Goal: Information Seeking & Learning: Learn about a topic

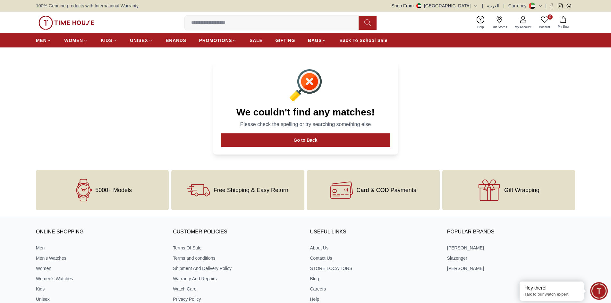
click at [270, 24] on input at bounding box center [274, 22] width 179 height 13
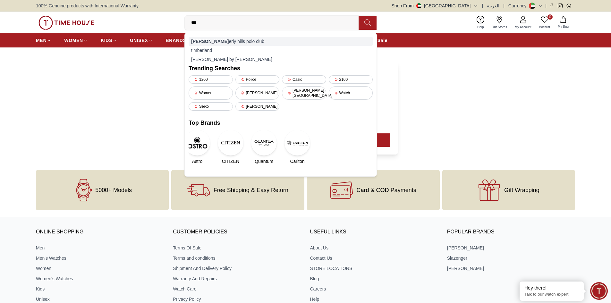
type input "***"
click at [247, 41] on div "[PERSON_NAME] hills polo club" at bounding box center [281, 41] width 184 height 9
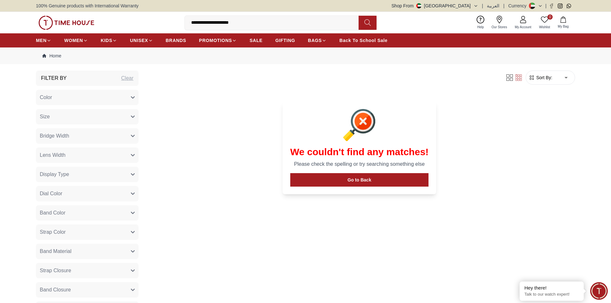
click at [79, 24] on img at bounding box center [67, 23] width 56 height 14
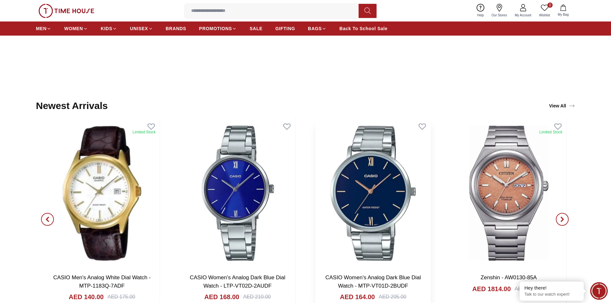
scroll to position [834, 0]
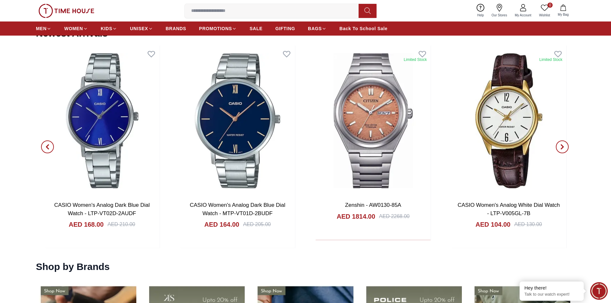
click at [563, 148] on icon "button" at bounding box center [563, 147] width 2 height 4
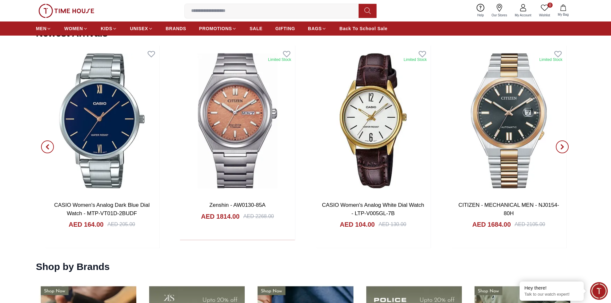
click at [563, 148] on icon "button" at bounding box center [563, 147] width 2 height 4
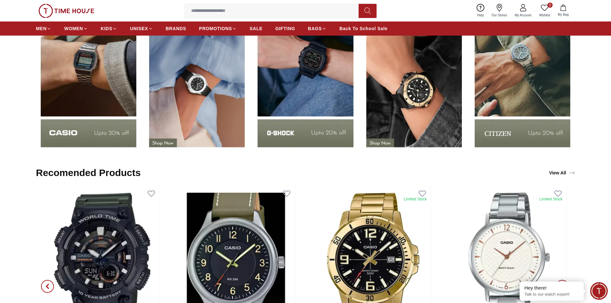
scroll to position [1123, 0]
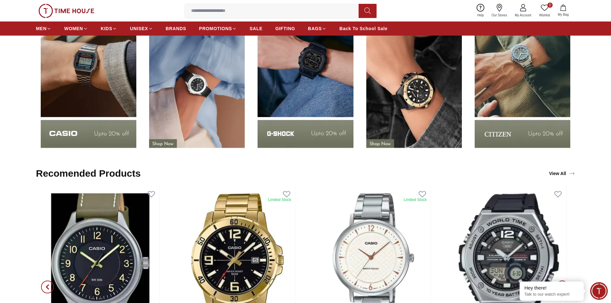
click at [95, 70] on img at bounding box center [88, 72] width 105 height 165
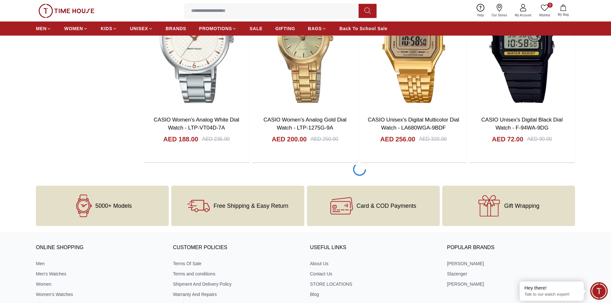
scroll to position [1187, 0]
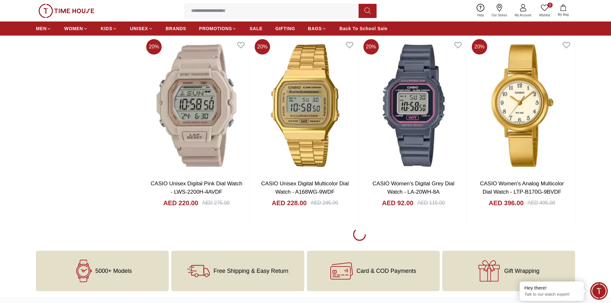
scroll to position [2215, 0]
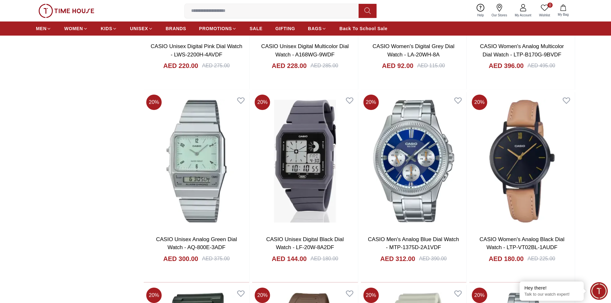
scroll to position [1187, 0]
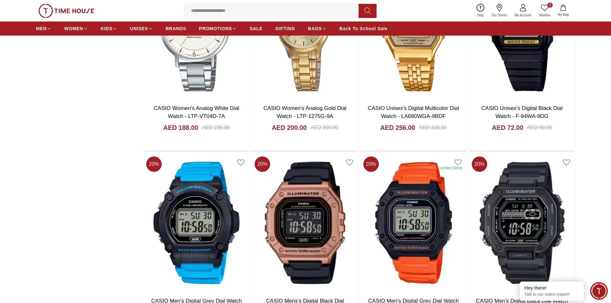
scroll to position [995, 0]
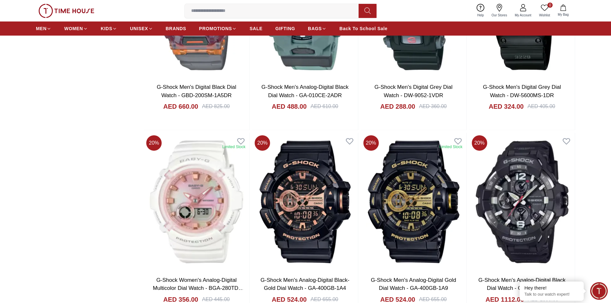
scroll to position [1091, 0]
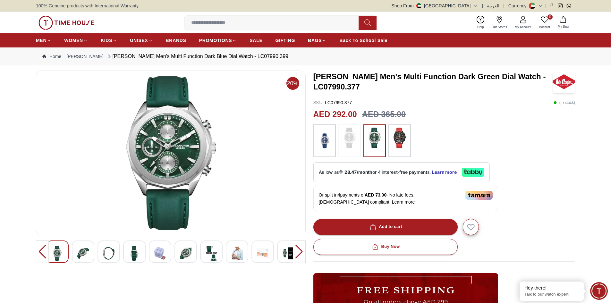
click at [85, 251] on img at bounding box center [83, 253] width 12 height 15
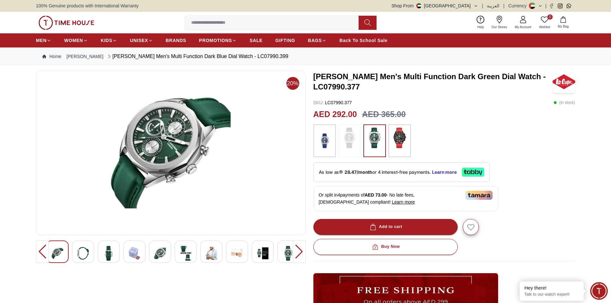
click at [109, 253] on img at bounding box center [109, 253] width 12 height 15
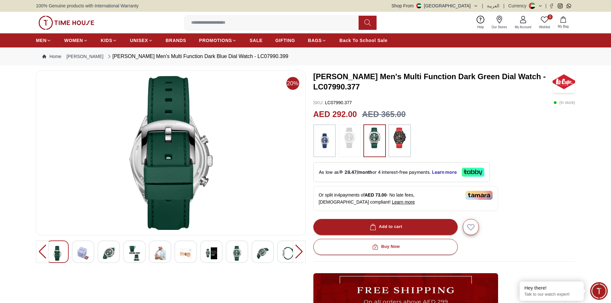
click at [136, 252] on img at bounding box center [135, 253] width 12 height 15
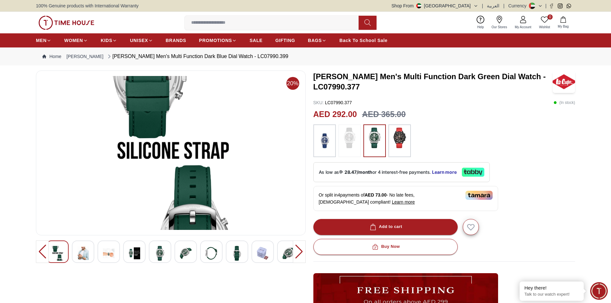
click at [153, 254] on div at bounding box center [160, 252] width 22 height 22
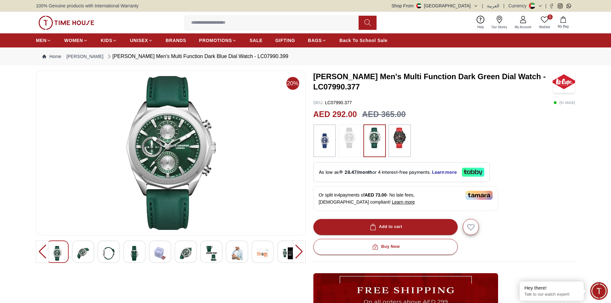
click at [180, 254] on img at bounding box center [186, 253] width 12 height 15
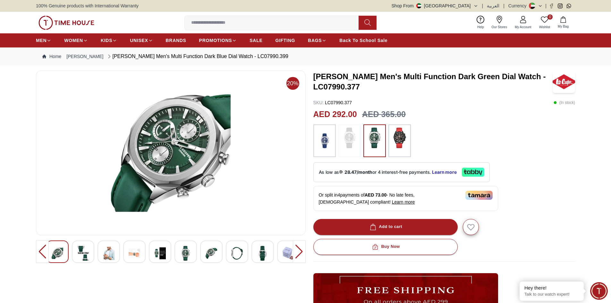
click at [106, 254] on img at bounding box center [109, 253] width 12 height 15
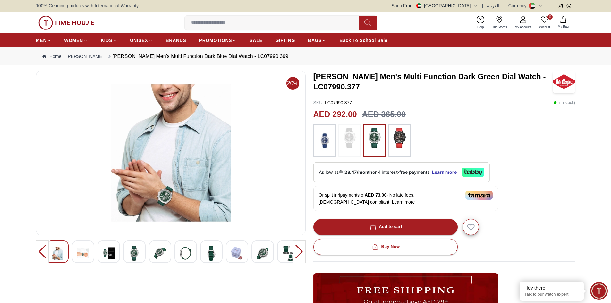
click at [82, 255] on img at bounding box center [83, 253] width 12 height 15
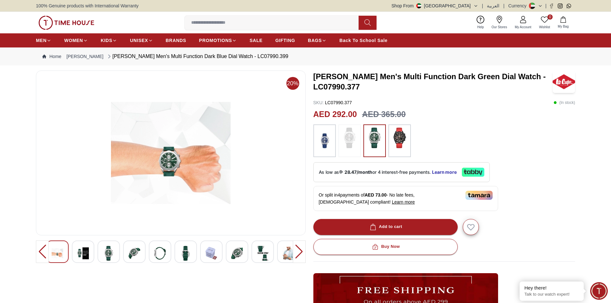
click at [62, 253] on img at bounding box center [58, 253] width 12 height 15
click at [86, 255] on img at bounding box center [83, 253] width 12 height 15
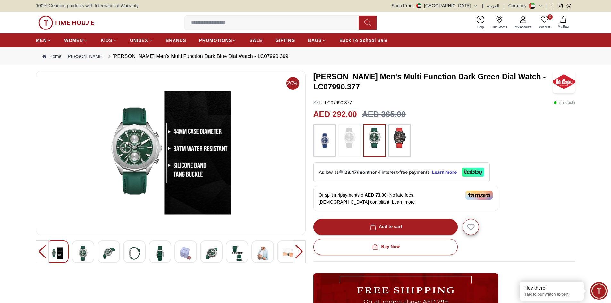
click at [105, 255] on img at bounding box center [109, 253] width 12 height 15
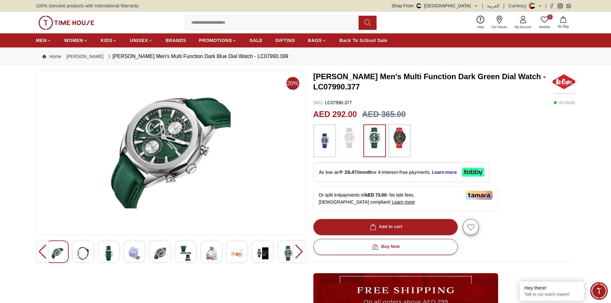
click at [153, 257] on div at bounding box center [160, 252] width 22 height 22
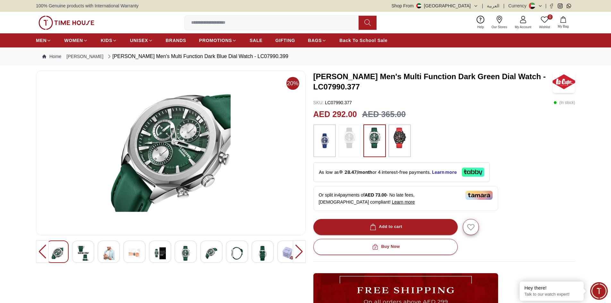
click at [171, 256] on div at bounding box center [160, 252] width 22 height 22
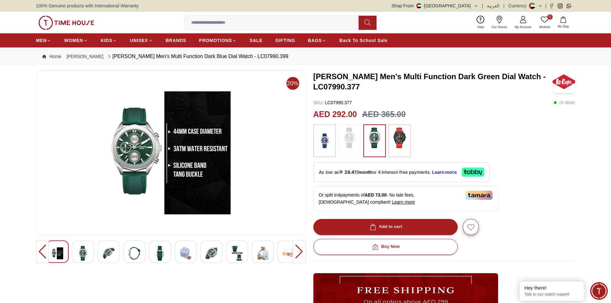
click at [189, 255] on img at bounding box center [186, 253] width 12 height 15
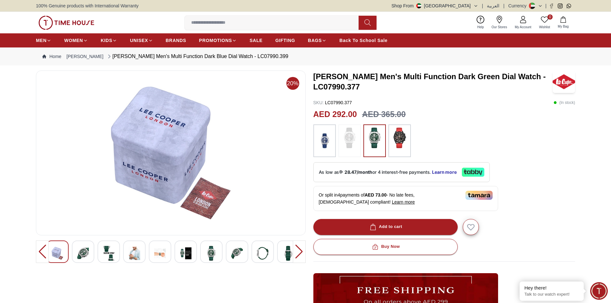
click at [213, 255] on img at bounding box center [212, 253] width 12 height 15
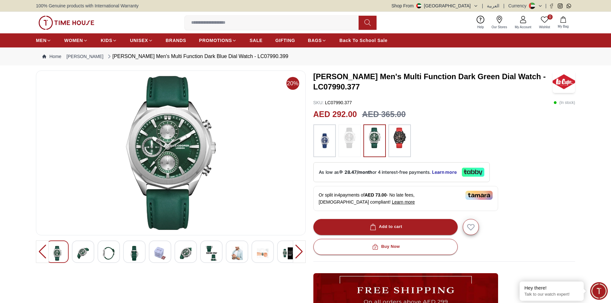
click at [239, 256] on img at bounding box center [237, 253] width 12 height 15
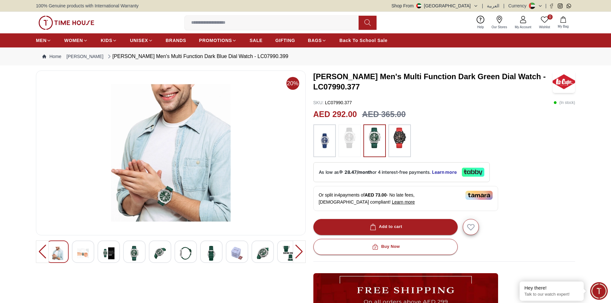
click at [254, 258] on div at bounding box center [263, 252] width 22 height 22
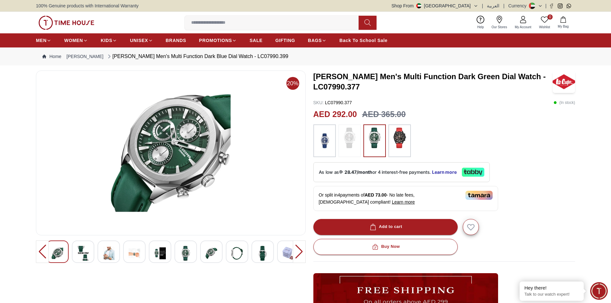
click at [298, 255] on div at bounding box center [299, 252] width 13 height 22
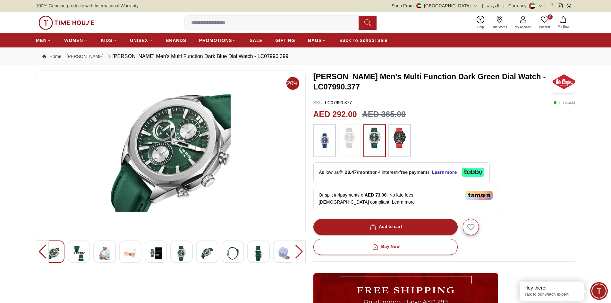
click at [287, 256] on img at bounding box center [285, 253] width 12 height 15
